Goal: Task Accomplishment & Management: Use online tool/utility

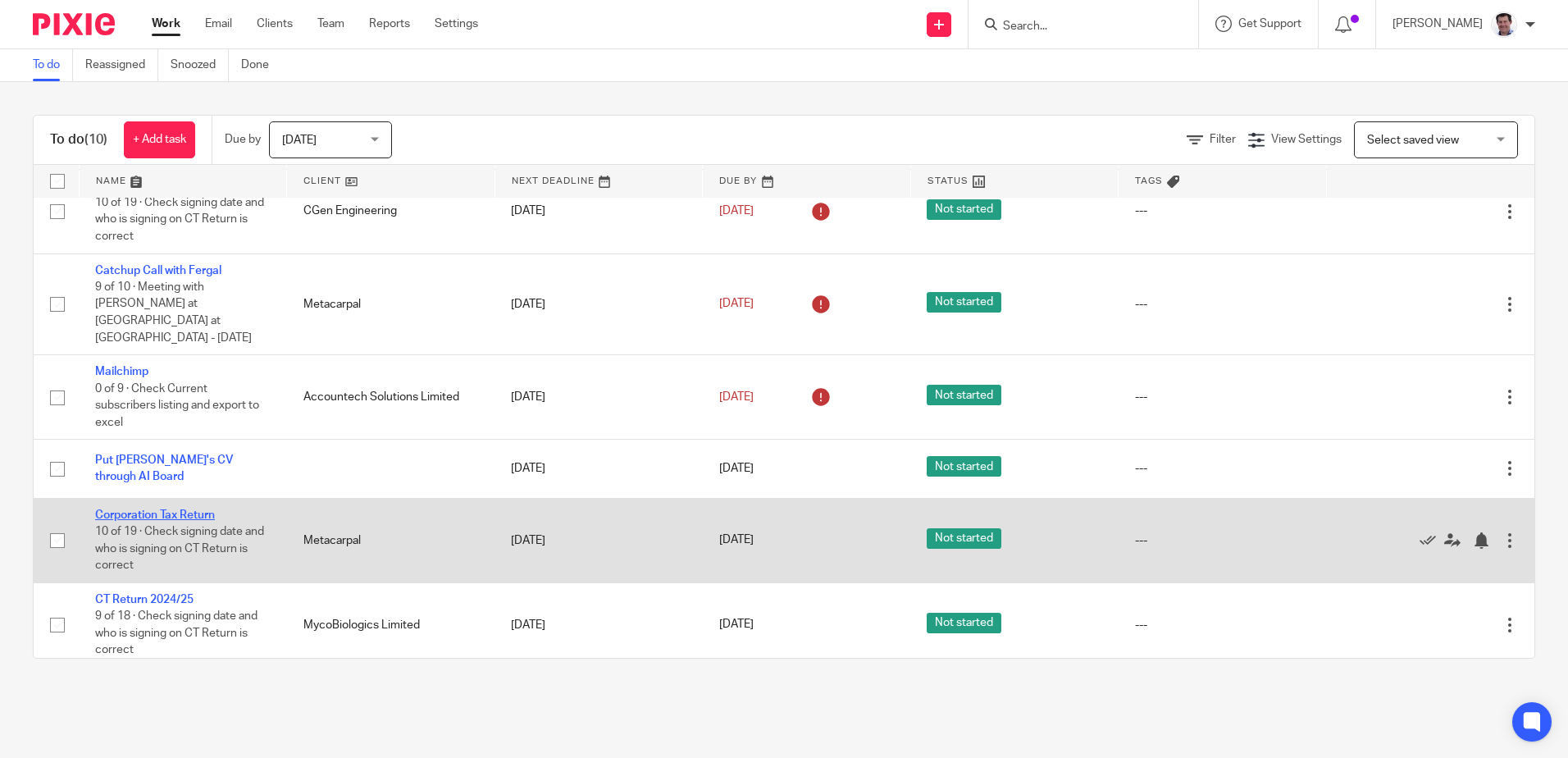
scroll to position [328, 0]
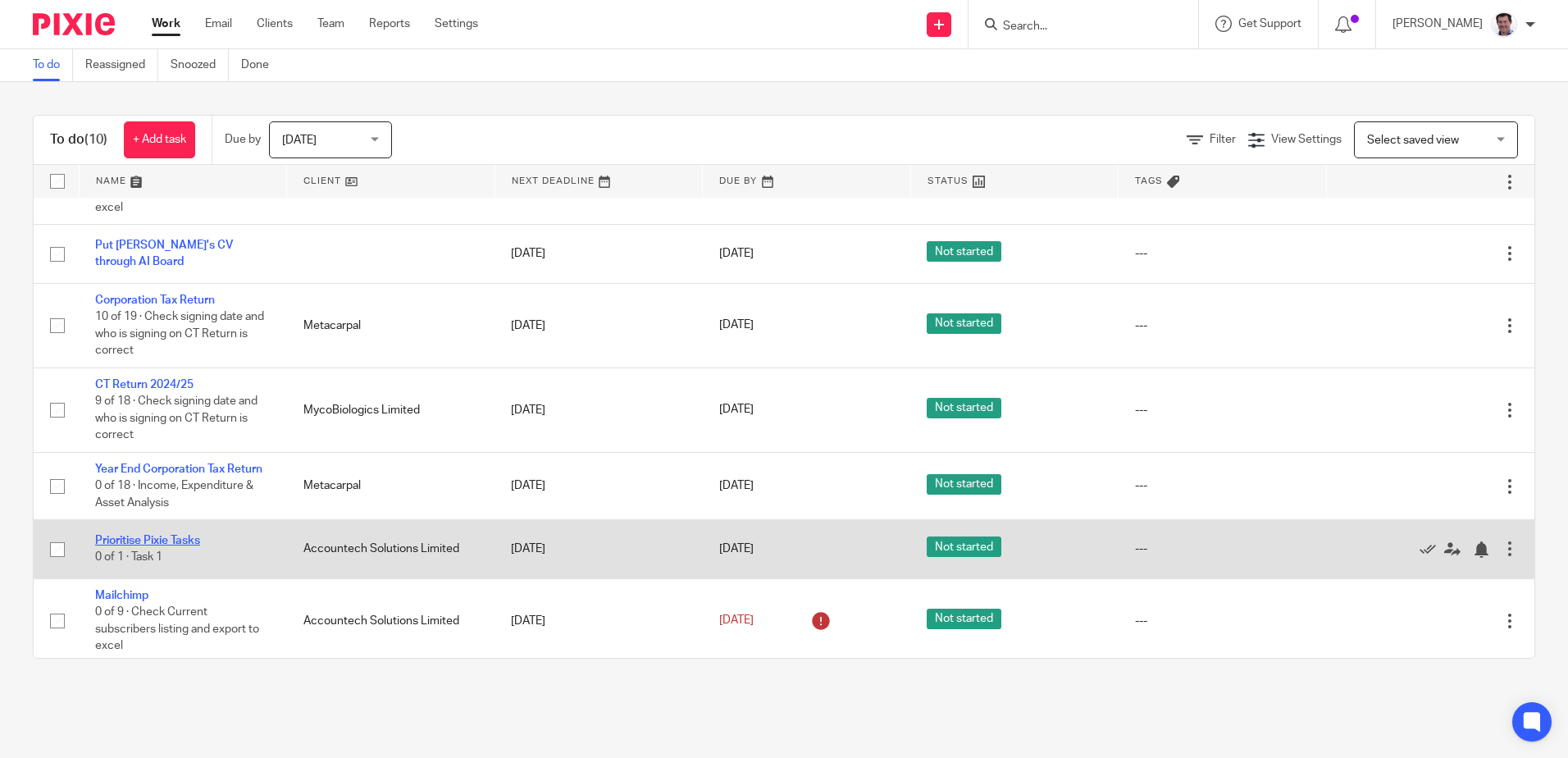
click at [146, 541] on link "Prioritise Pixie Tasks" at bounding box center [147, 540] width 105 height 11
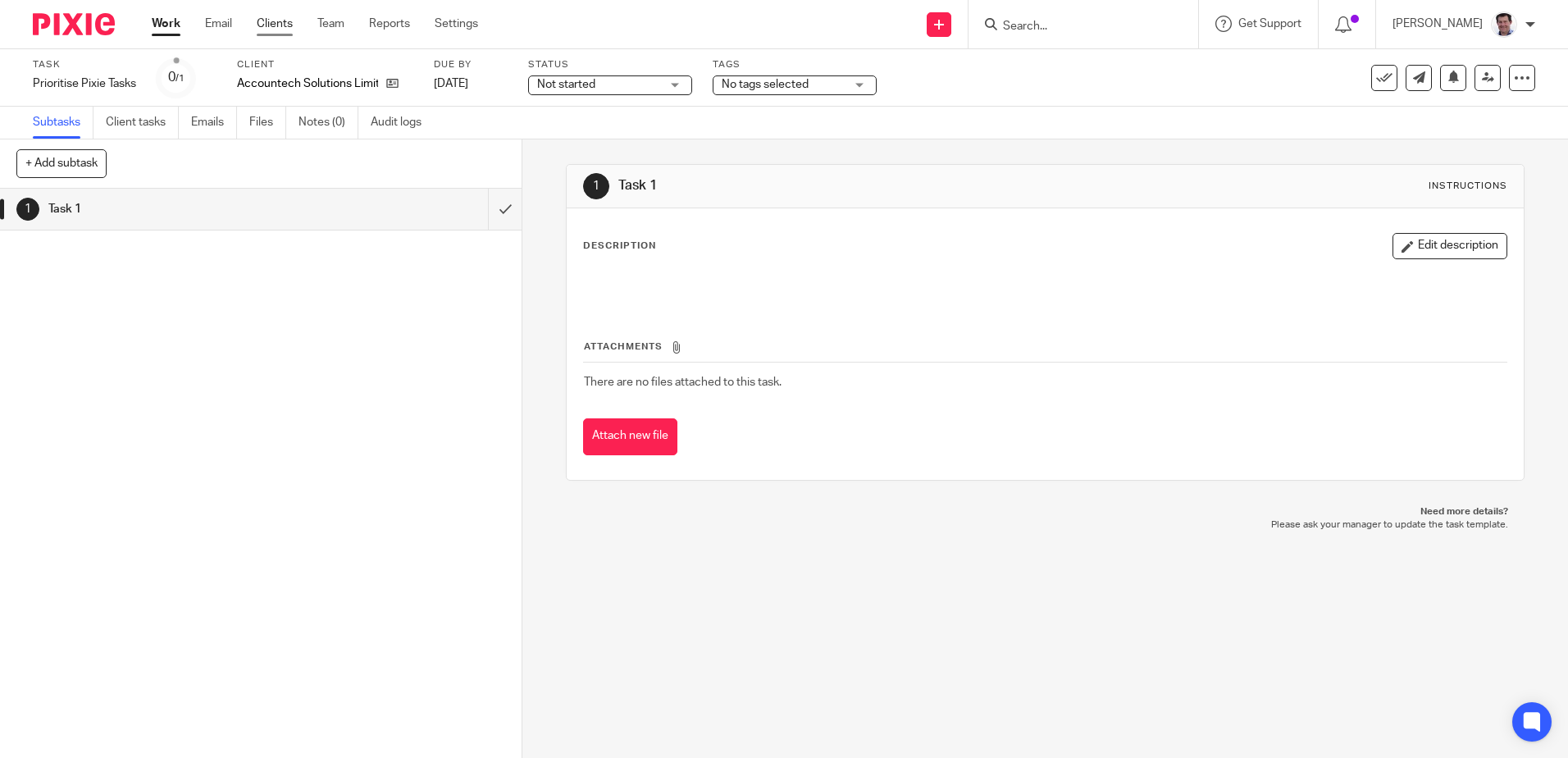
click at [275, 28] on link "Clients" at bounding box center [274, 24] width 36 height 17
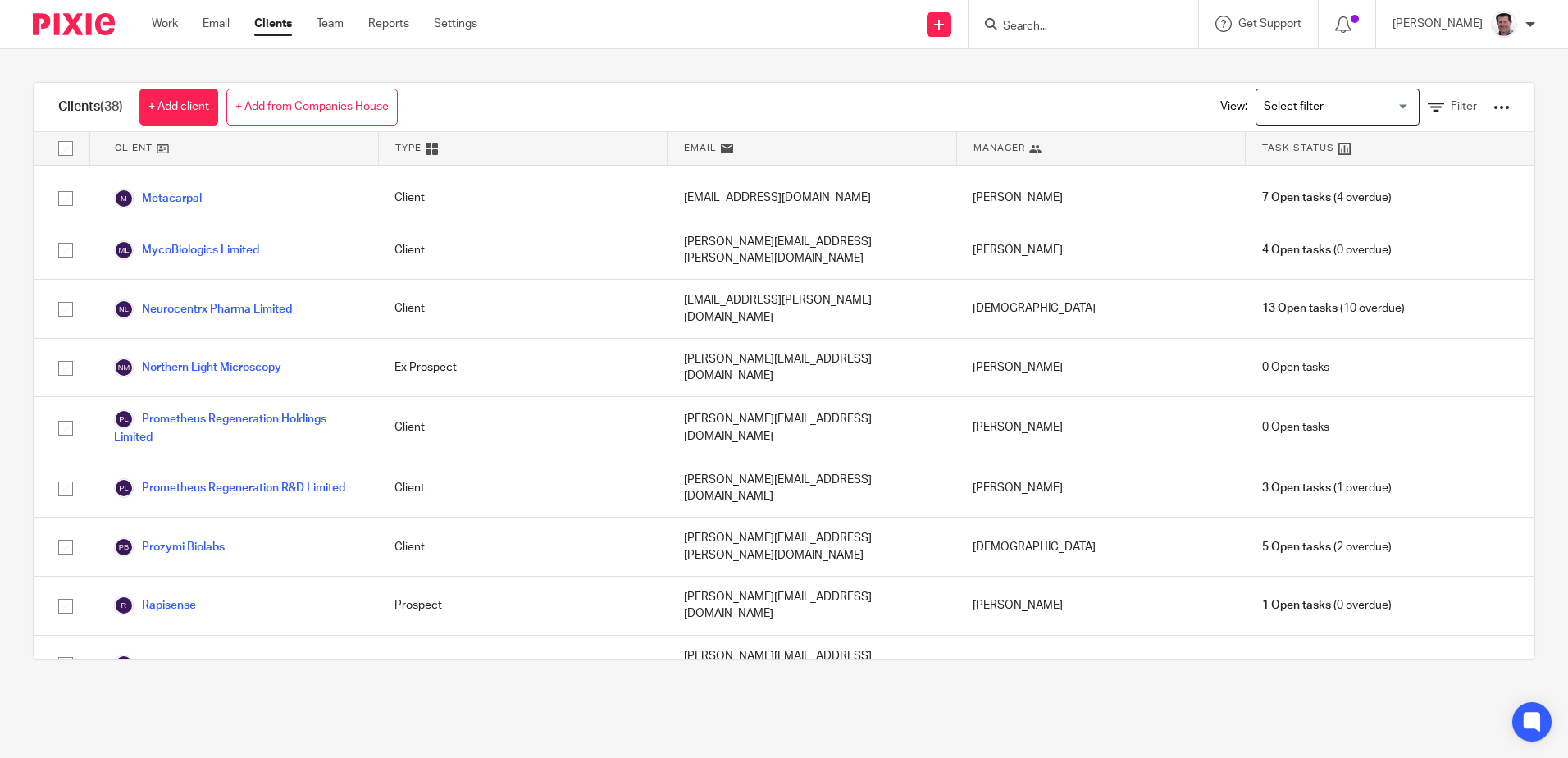
scroll to position [1230, 0]
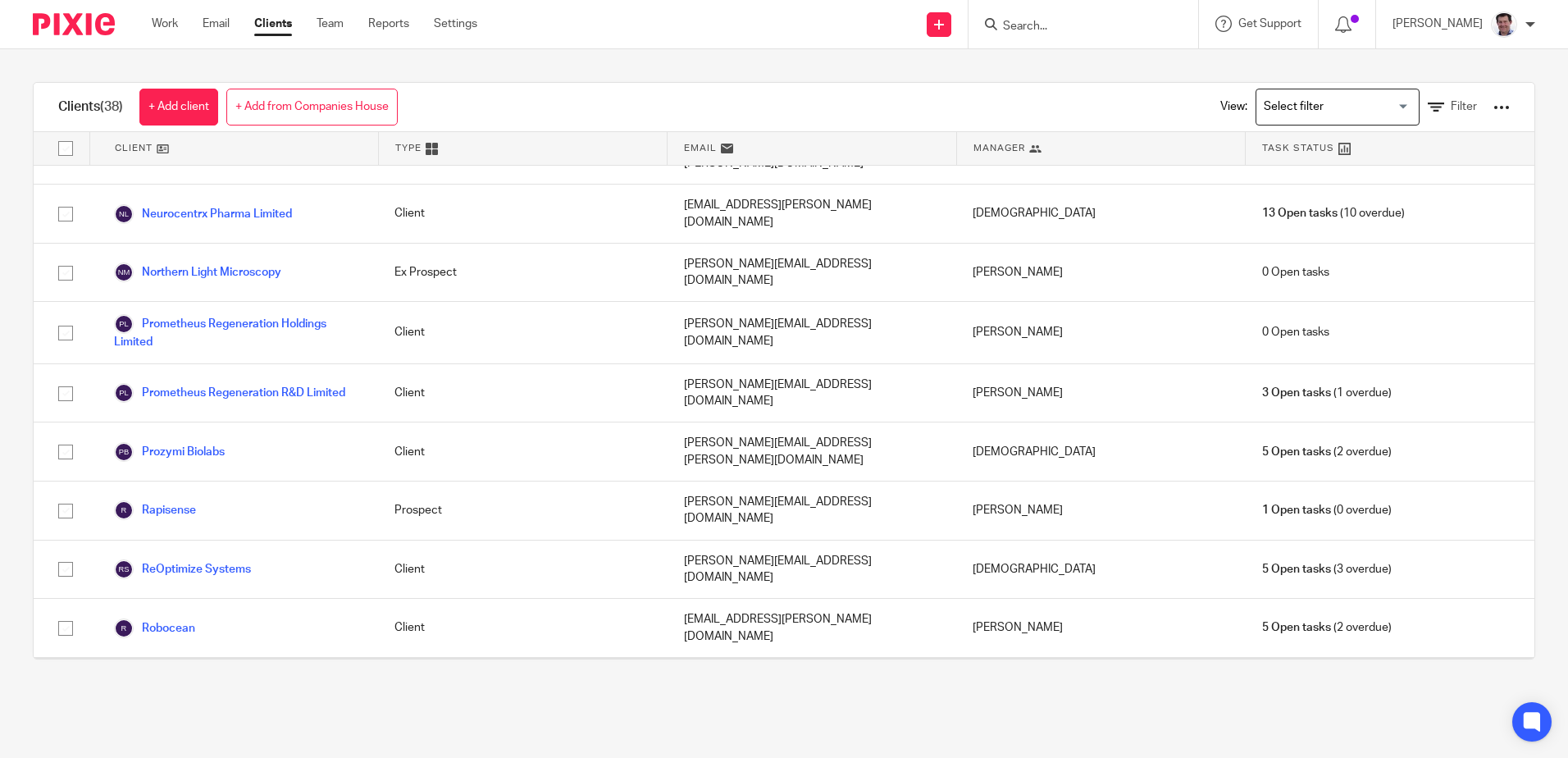
click at [169, 677] on link "Rostra Therapeutics Ltd" at bounding box center [191, 687] width 154 height 19
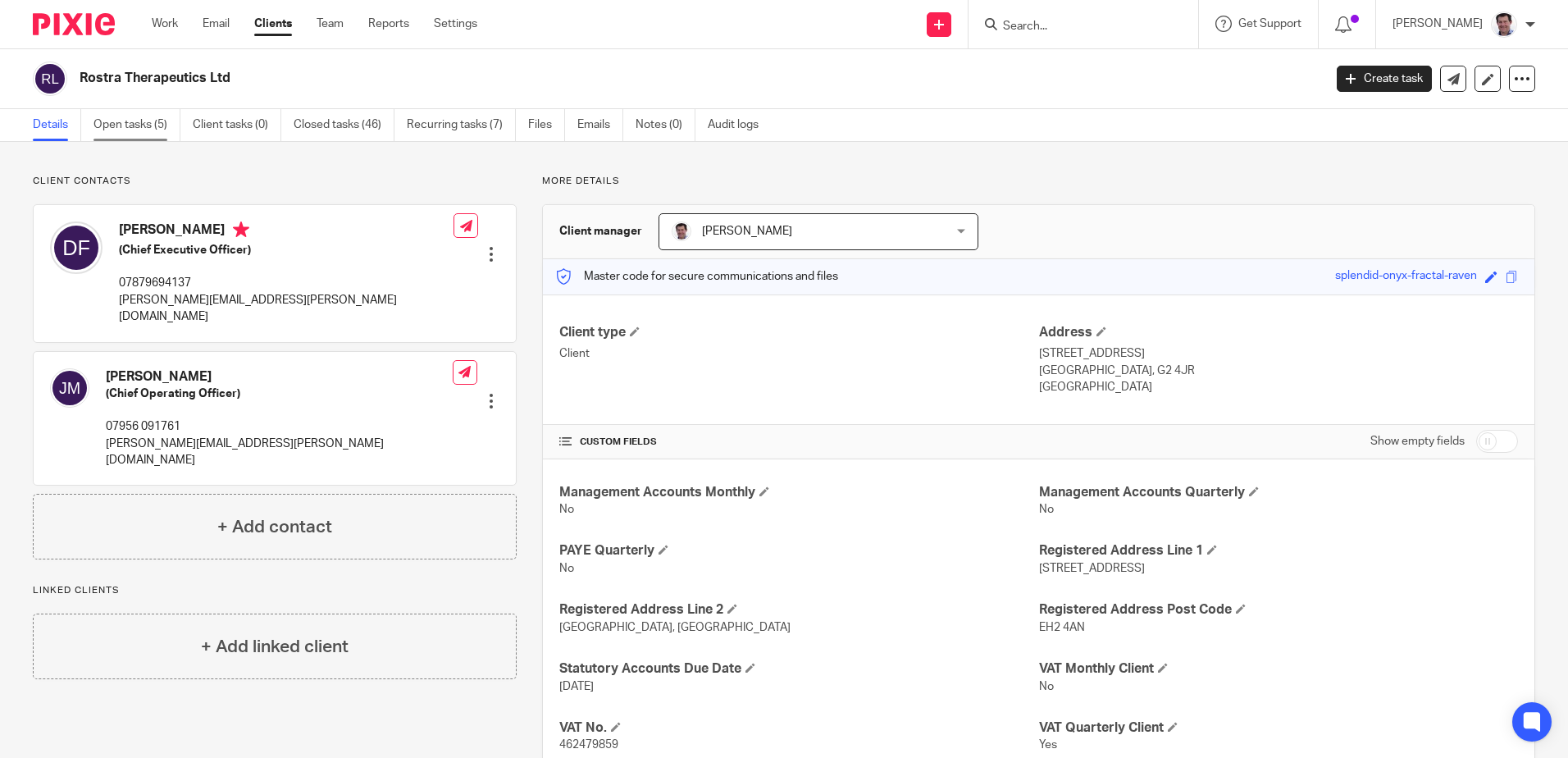
click at [132, 117] on link "Open tasks (5)" at bounding box center [137, 125] width 87 height 32
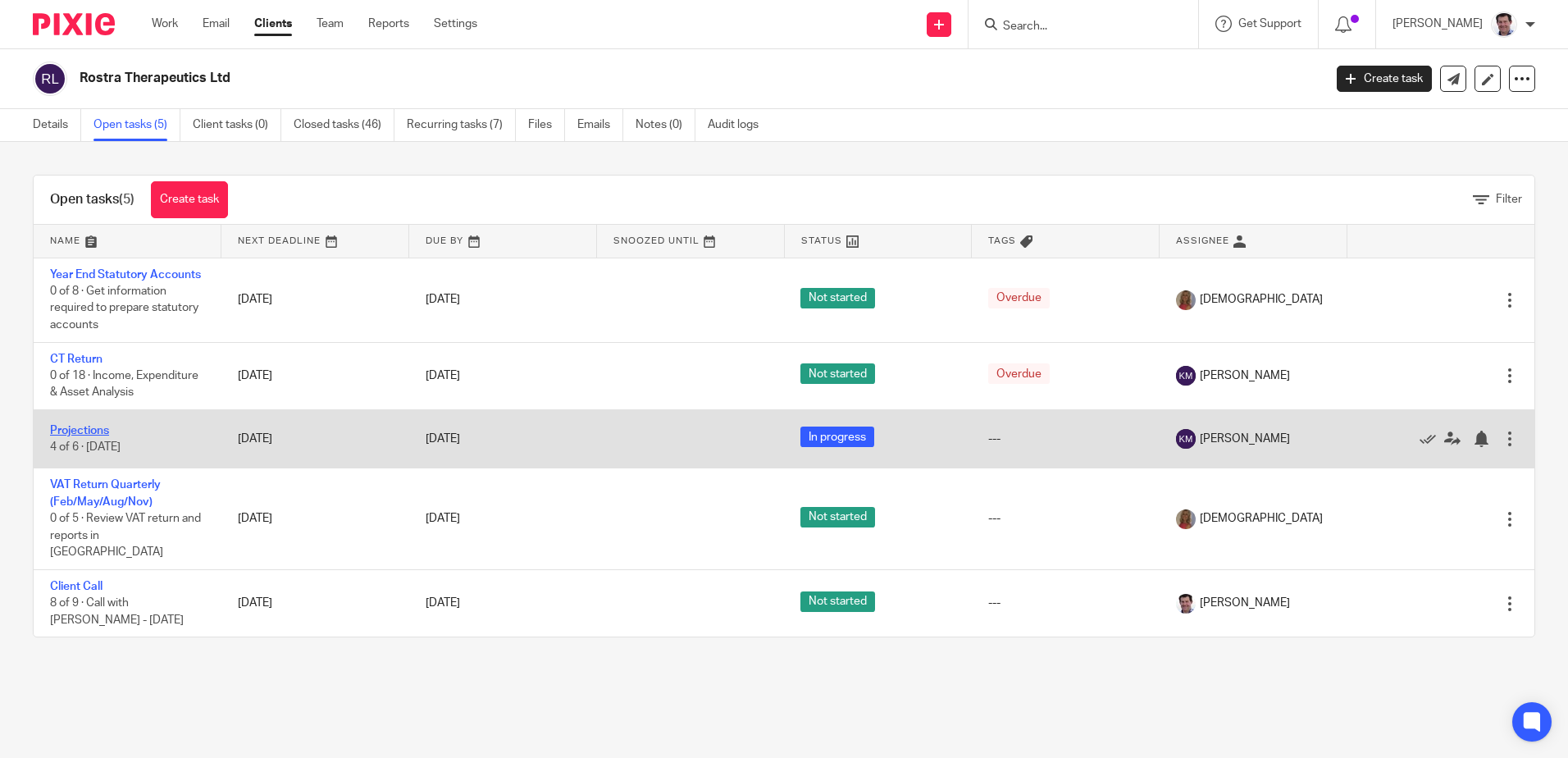
click at [86, 432] on link "Projections" at bounding box center [79, 430] width 59 height 11
click at [86, 430] on link "Projections" at bounding box center [79, 430] width 59 height 11
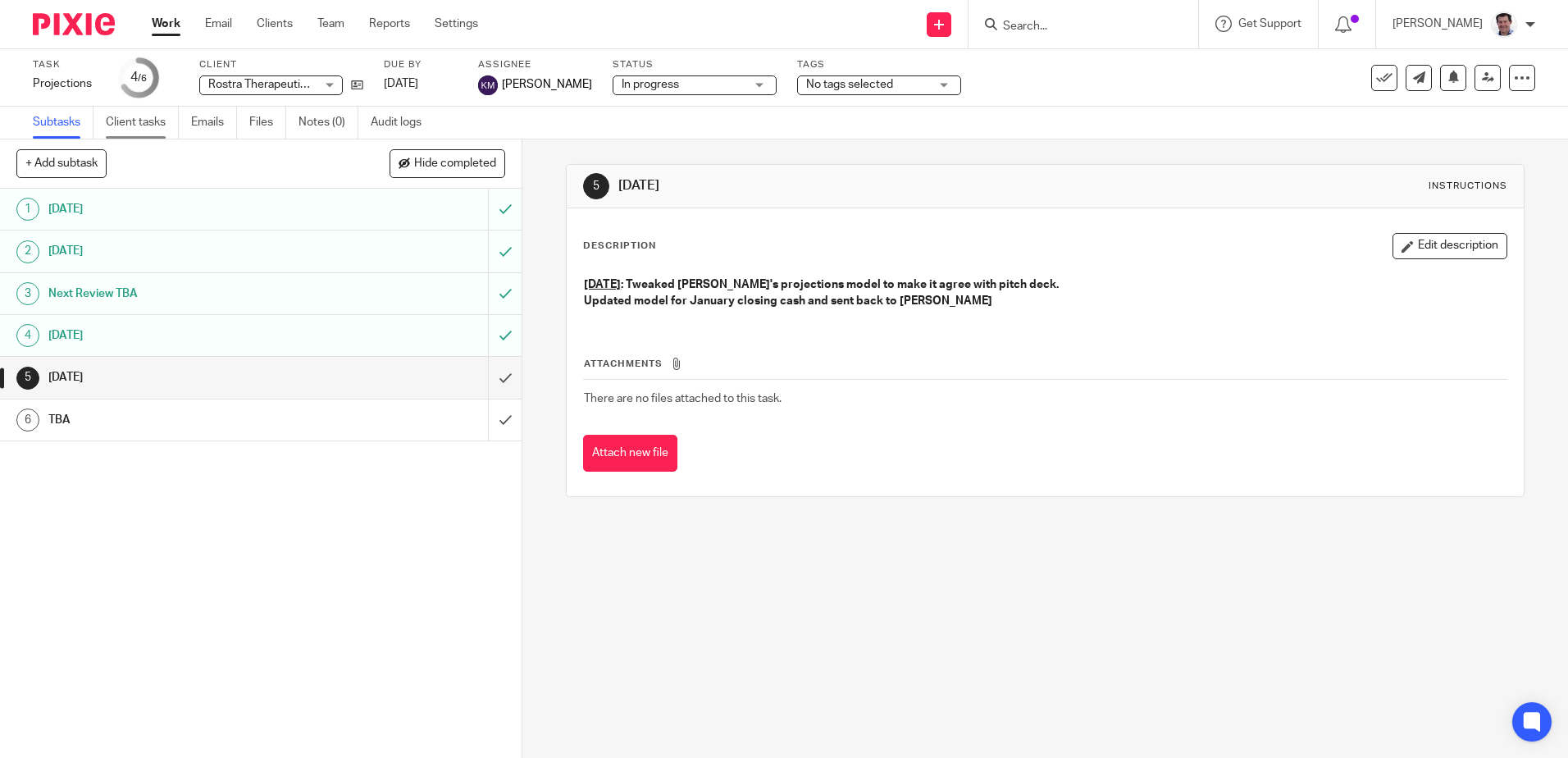
click at [137, 120] on link "Client tasks" at bounding box center [142, 123] width 73 height 32
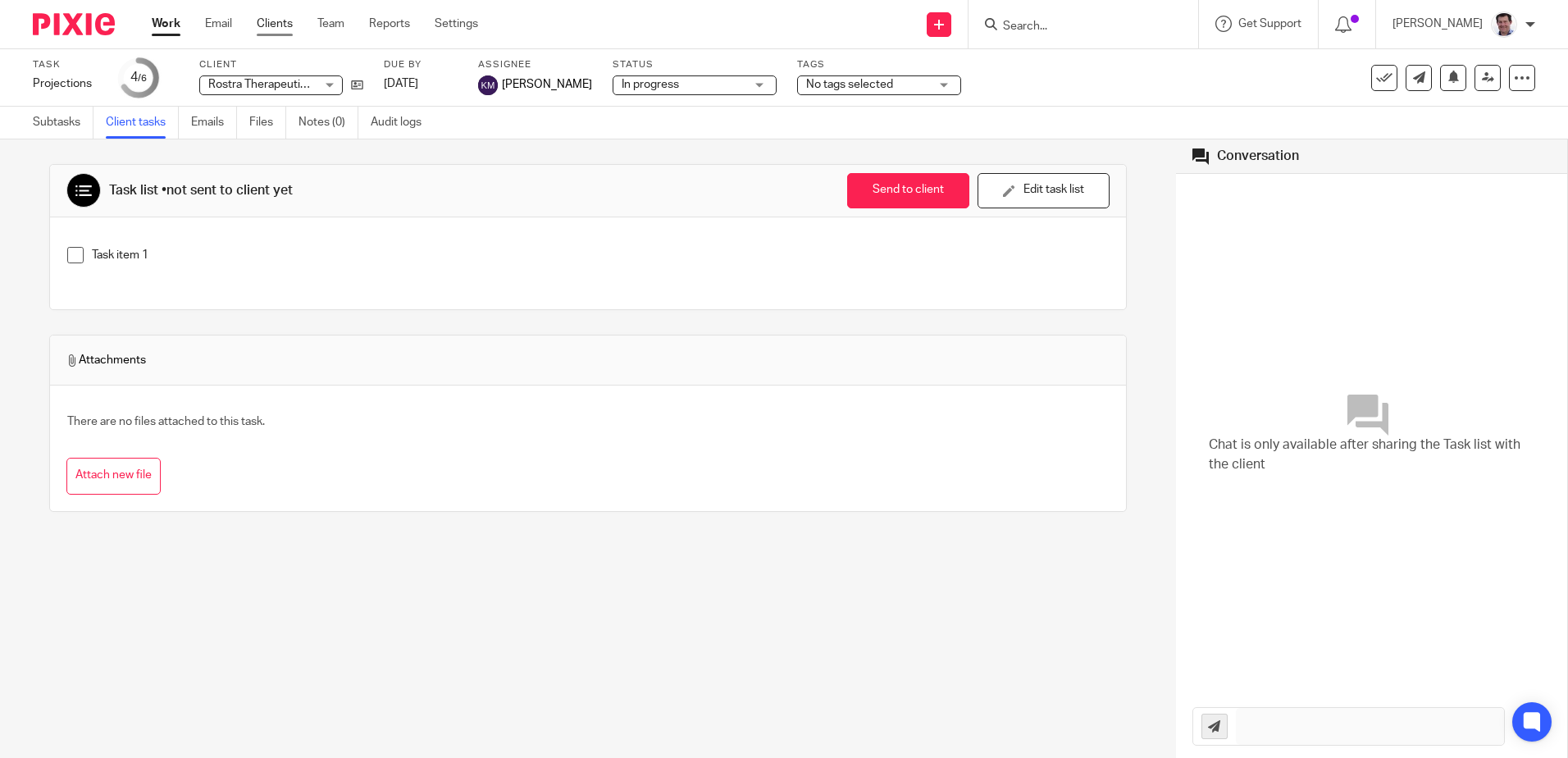
click at [274, 19] on link "Clients" at bounding box center [274, 24] width 36 height 17
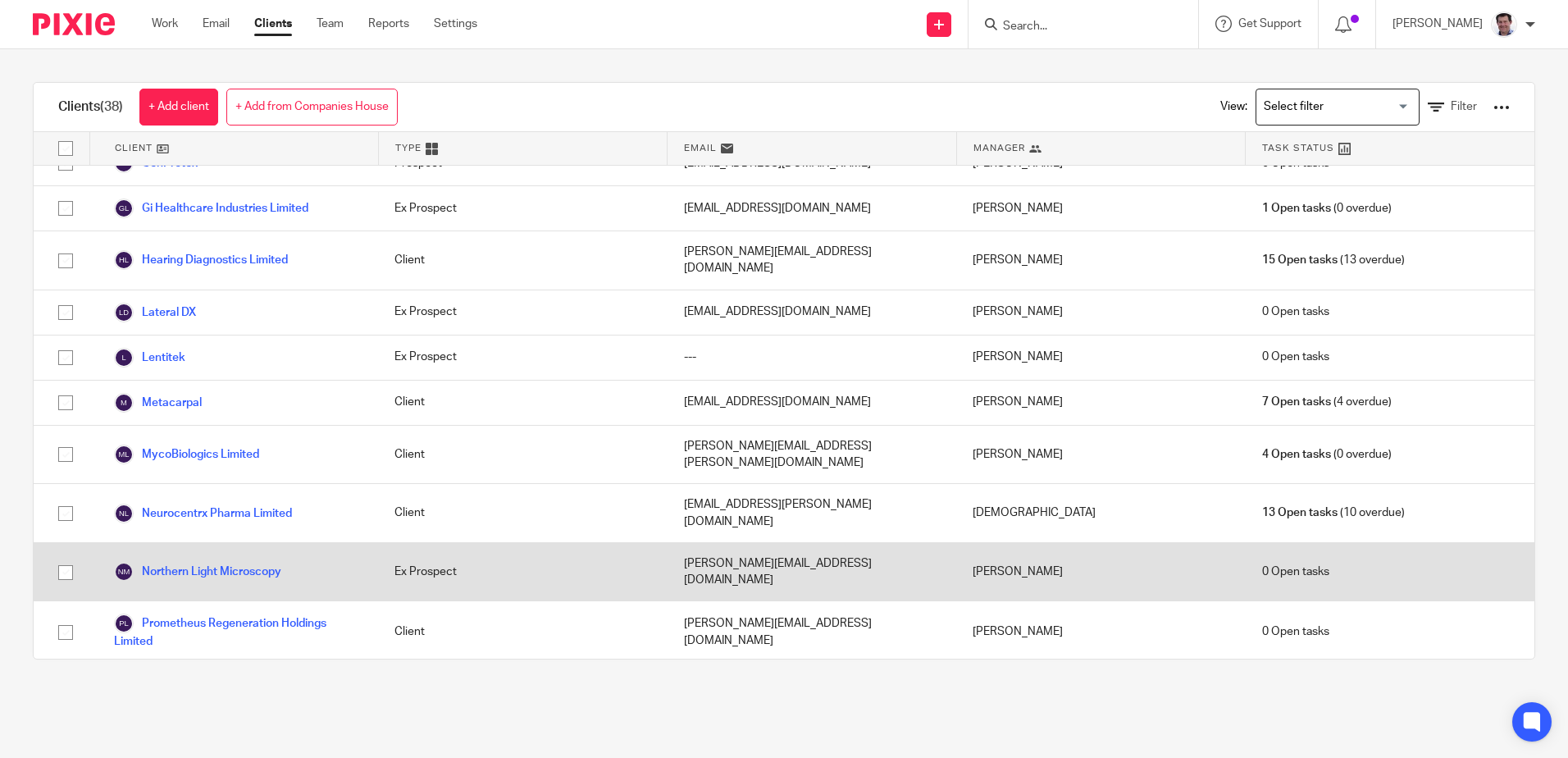
scroll to position [1066, 0]
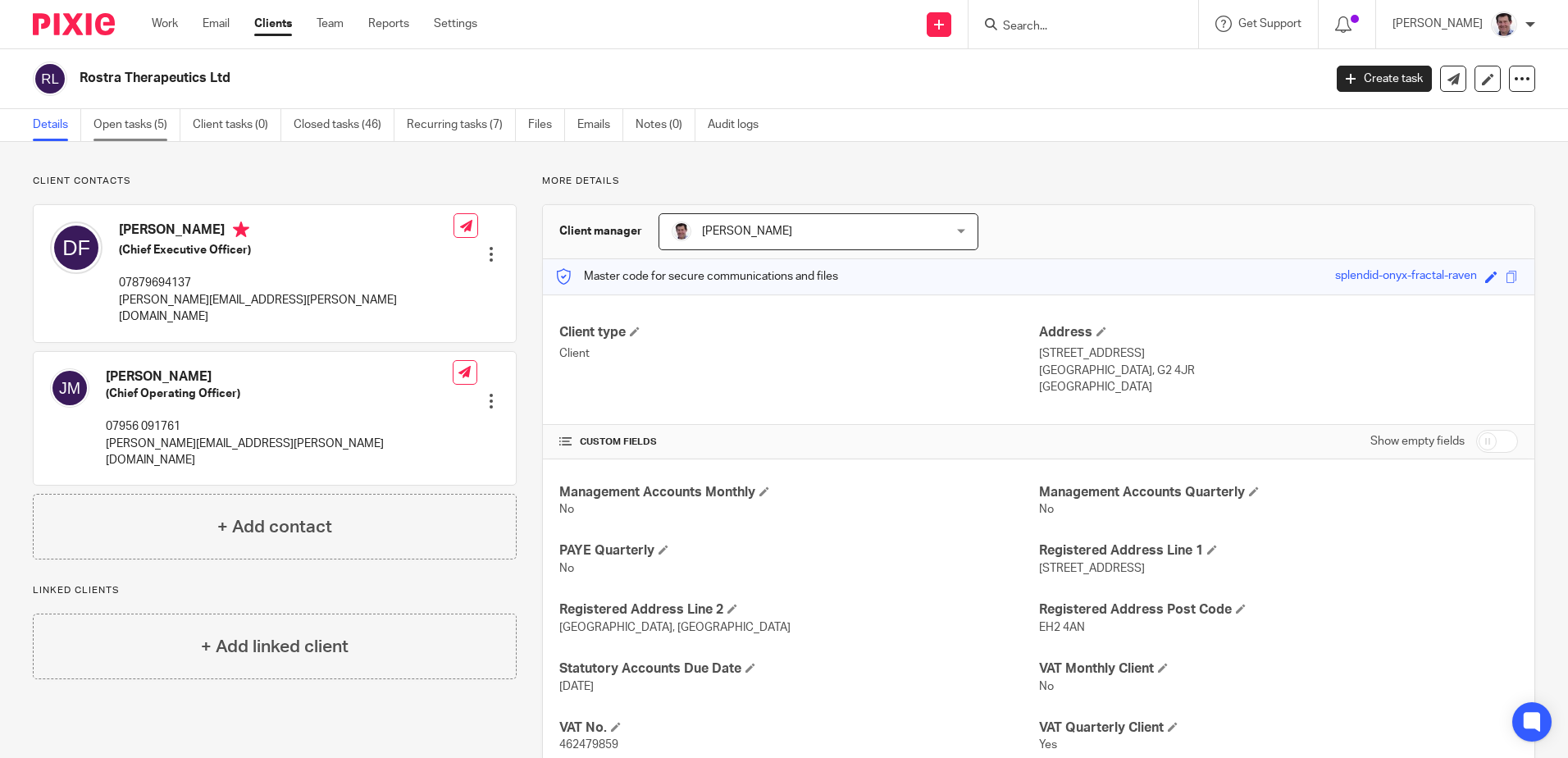
click at [127, 123] on link "Open tasks (5)" at bounding box center [137, 125] width 87 height 32
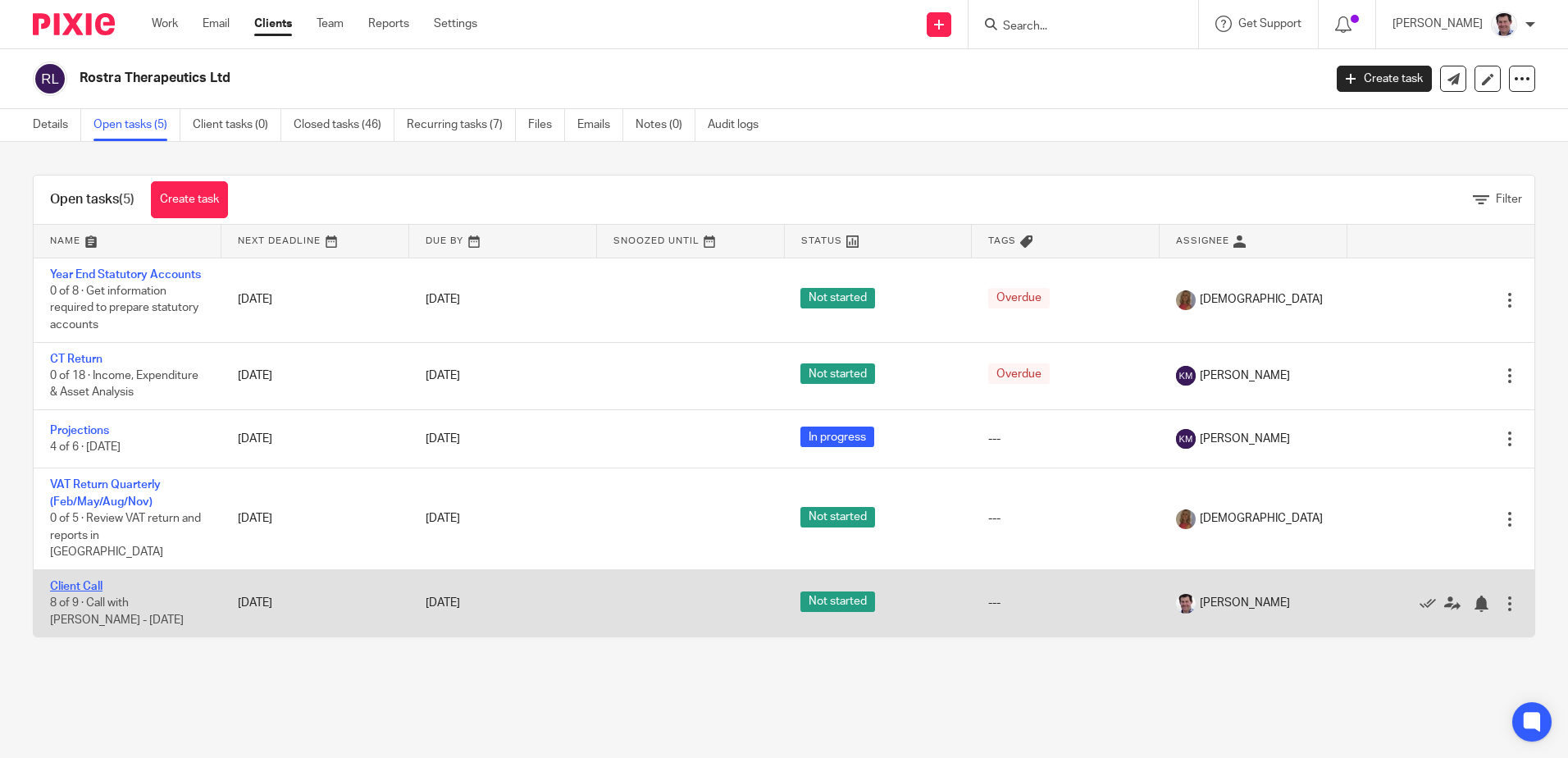
click at [86, 581] on link "Client Call" at bounding box center [76, 586] width 52 height 11
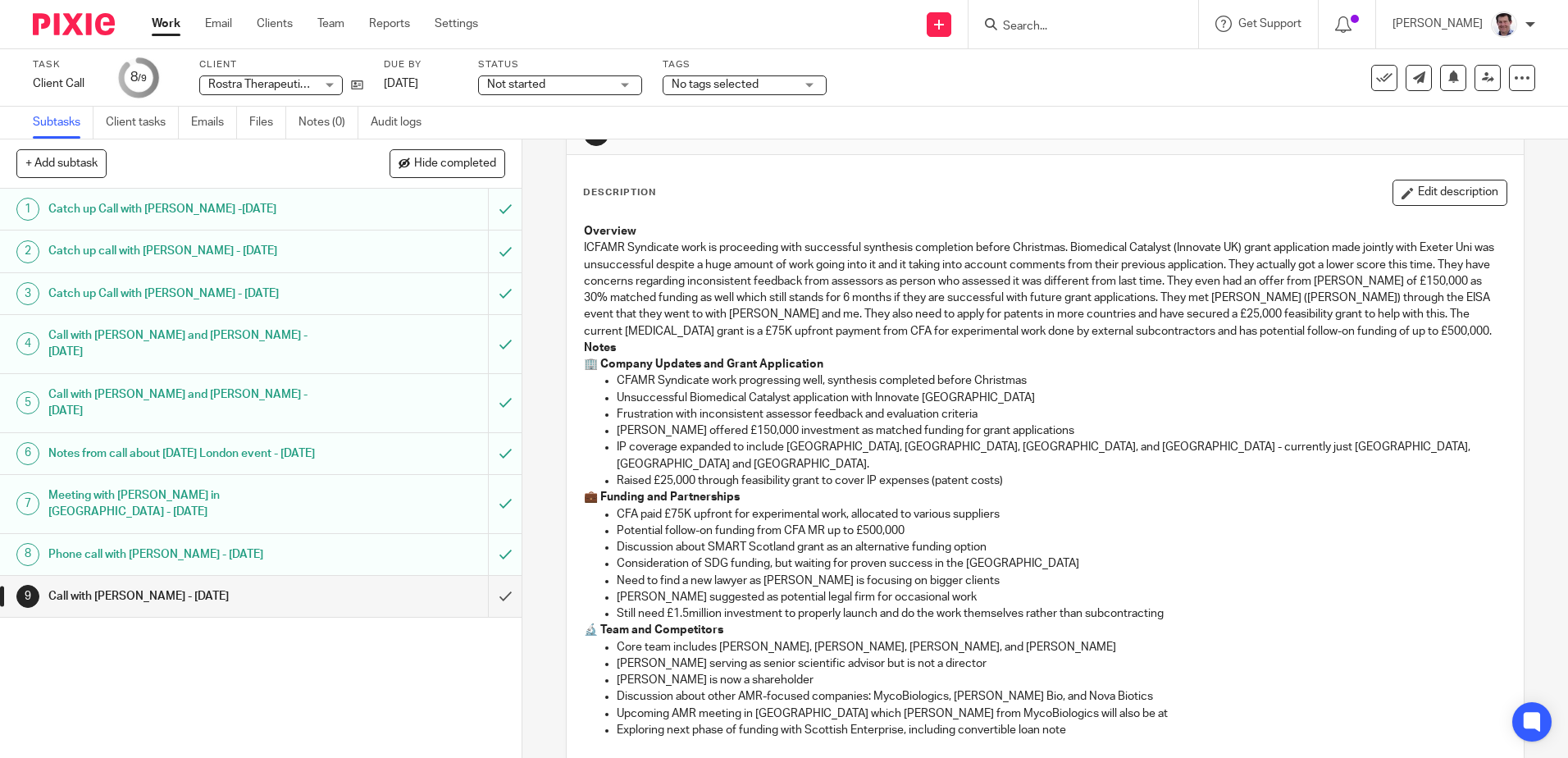
scroll to position [82, 0]
